Goal: Information Seeking & Learning: Learn about a topic

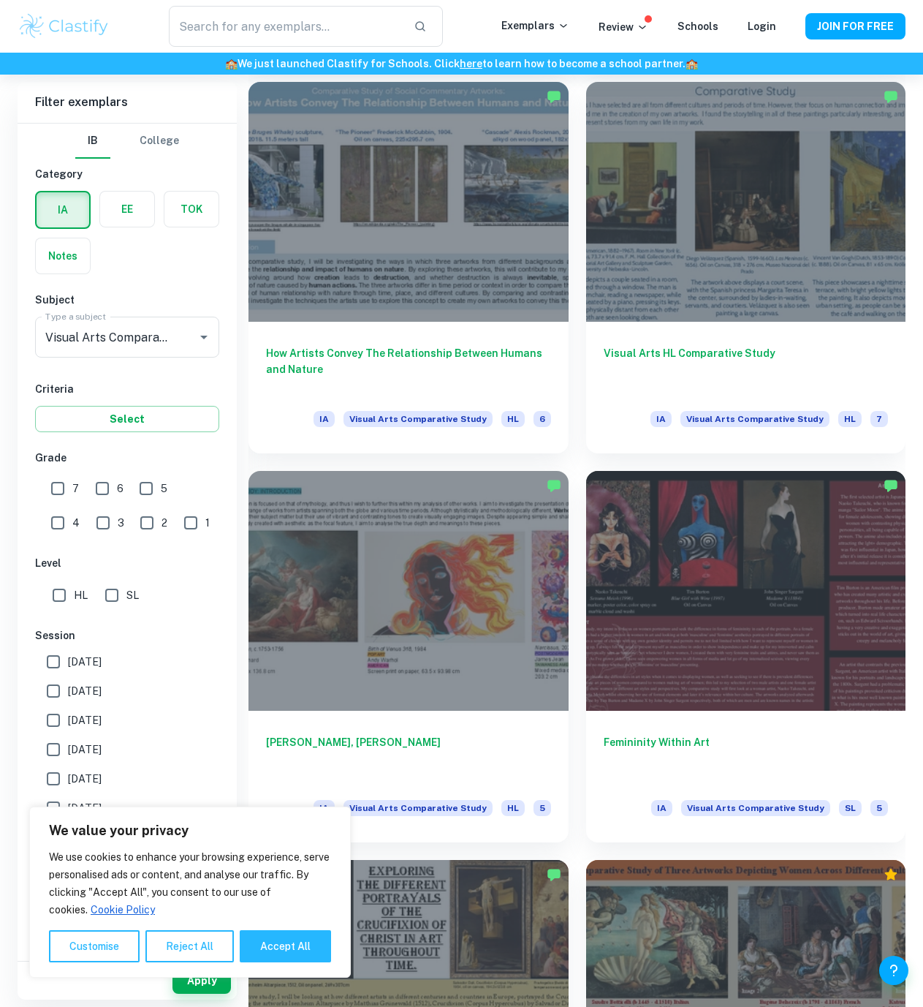
scroll to position [1546, 0]
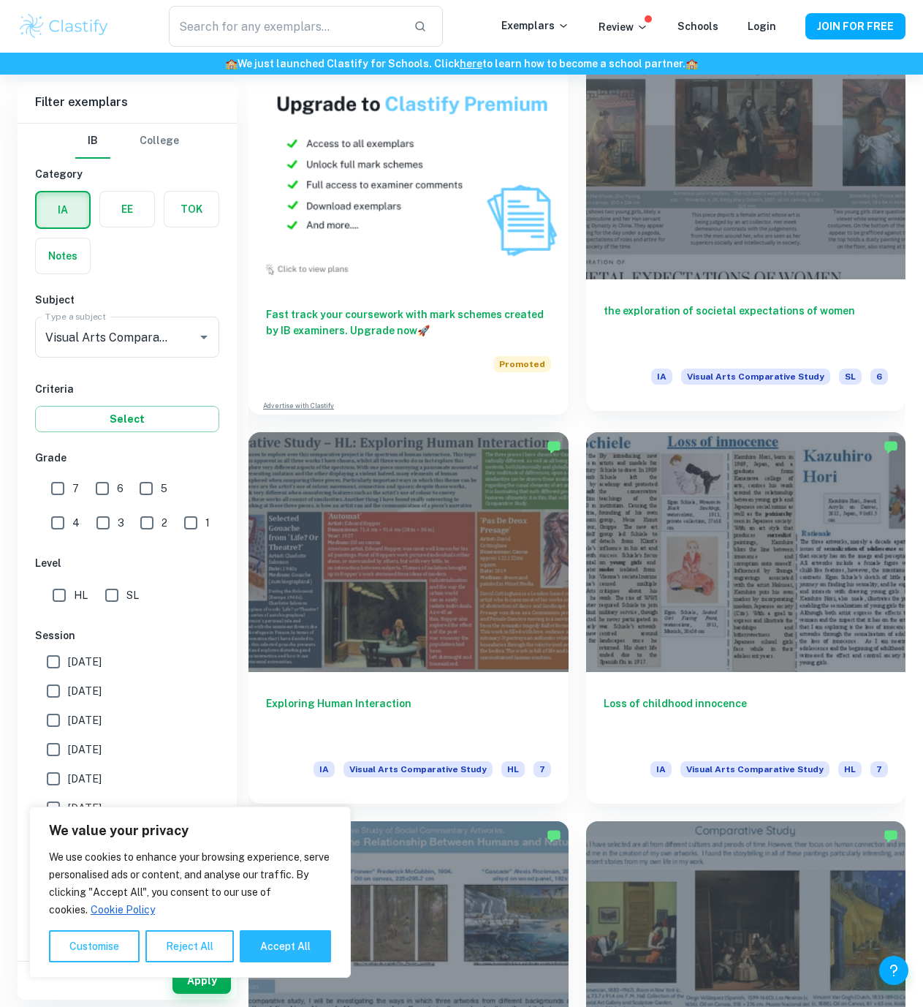
click at [751, 168] on div at bounding box center [746, 159] width 320 height 240
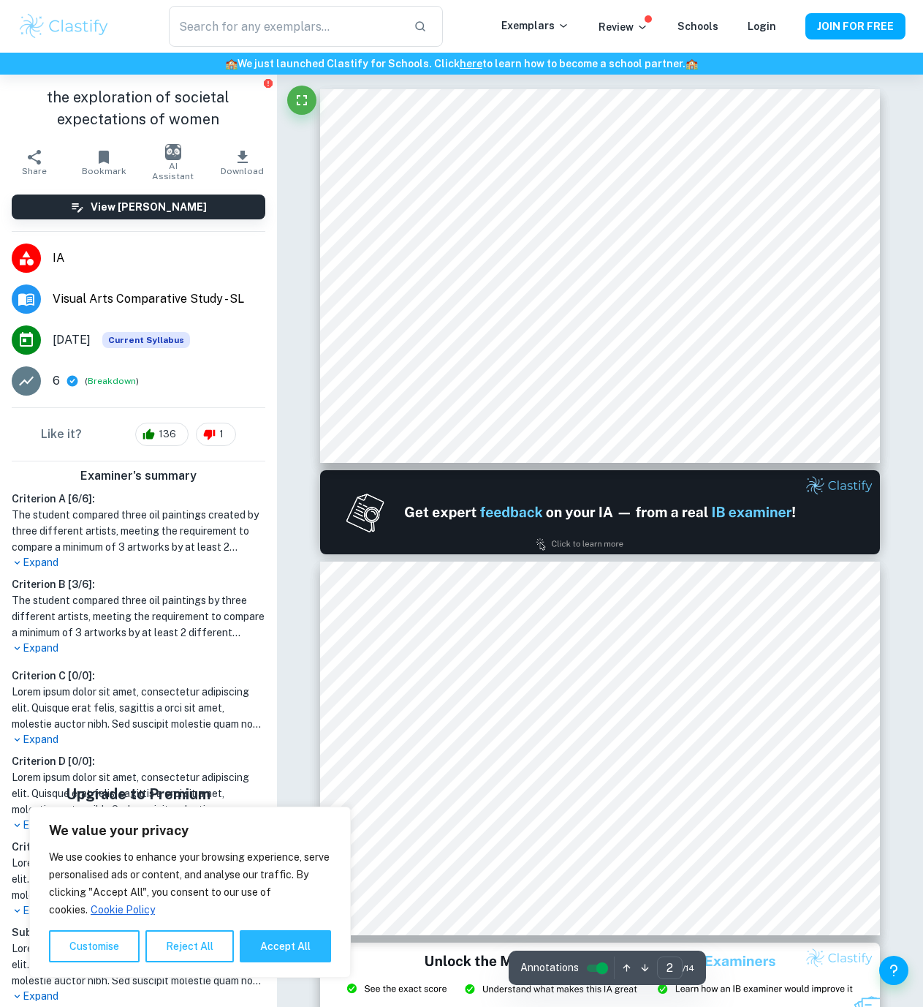
type input "1"
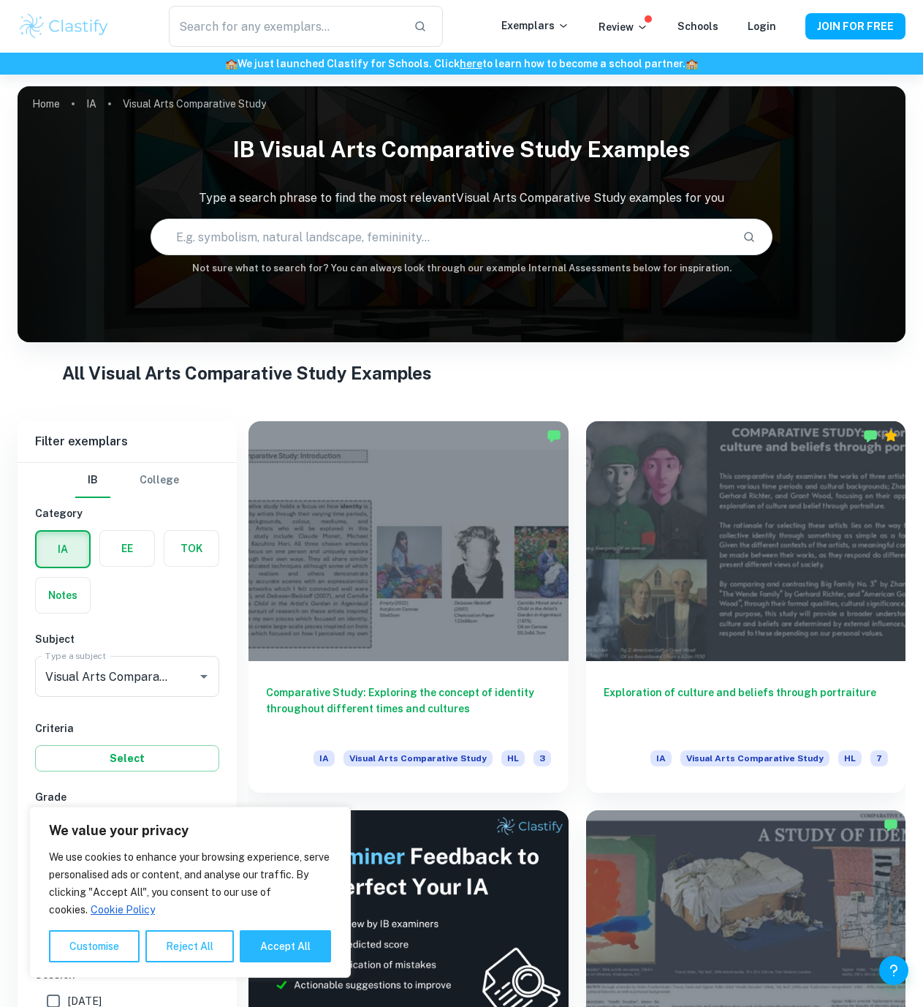
scroll to position [1546, 0]
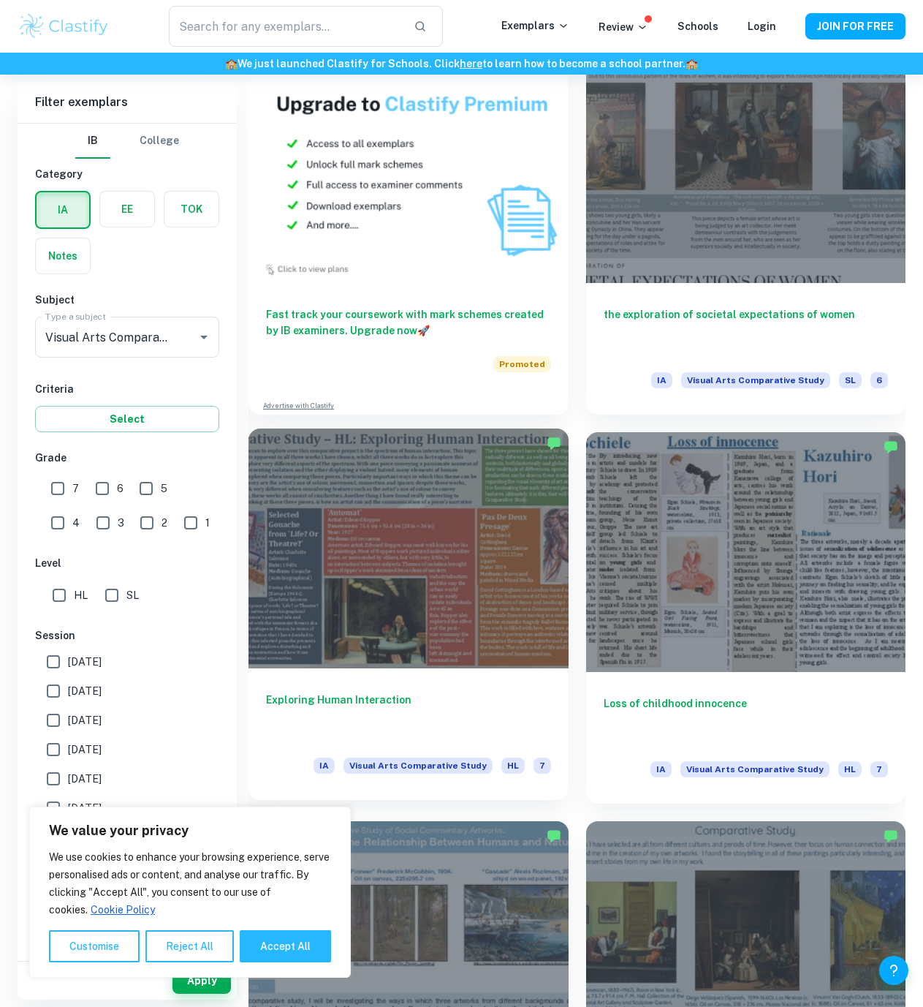
click at [474, 502] on div at bounding box center [409, 548] width 320 height 240
